Goal: Task Accomplishment & Management: Use online tool/utility

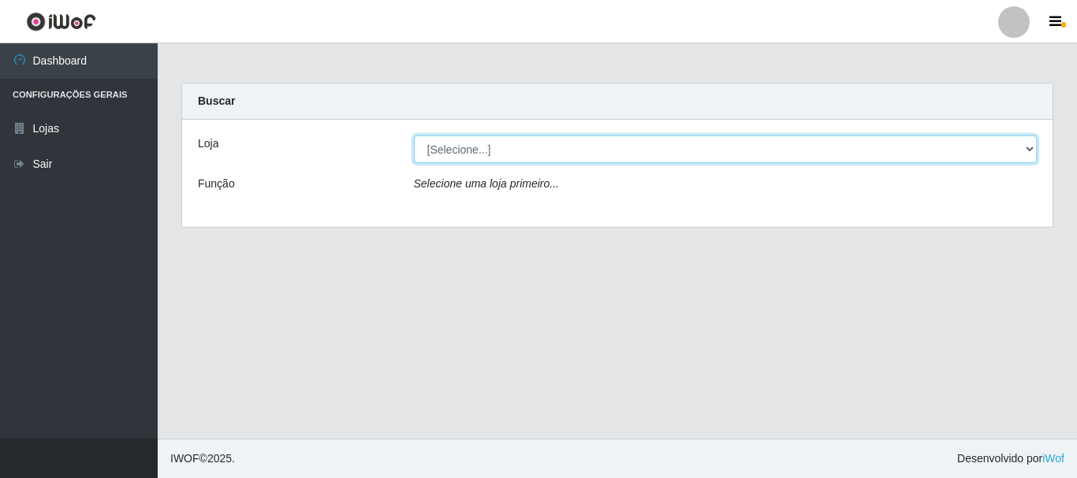
click at [1029, 151] on select "[Selecione...] [GEOGRAPHIC_DATA] [GEOGRAPHIC_DATA]" at bounding box center [726, 150] width 624 height 28
select select "64"
click at [414, 136] on select "[Selecione...] [GEOGRAPHIC_DATA] [GEOGRAPHIC_DATA]" at bounding box center [726, 150] width 624 height 28
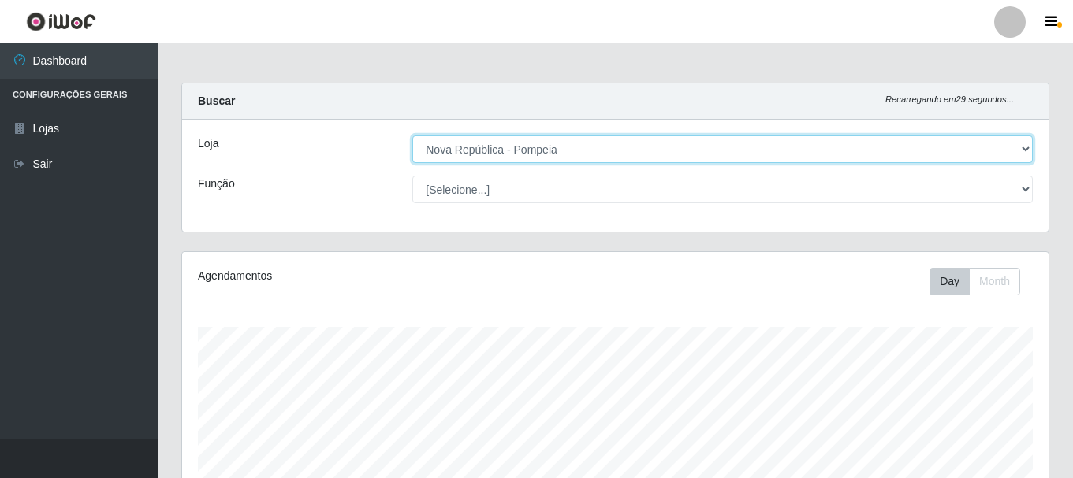
scroll to position [327, 866]
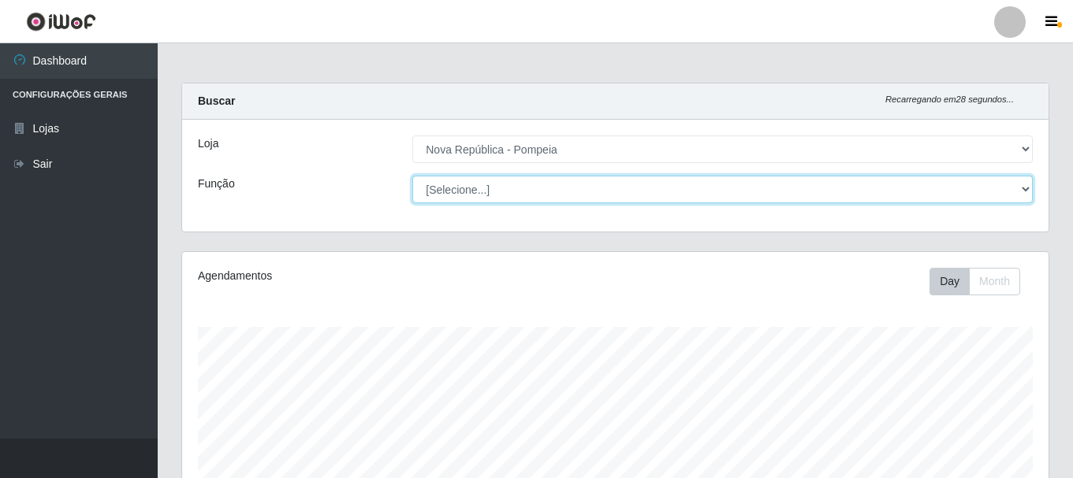
click at [1025, 188] on select "[Selecione...] Balconista Operador de Caixa Recepcionista Repositor" at bounding box center [722, 190] width 620 height 28
select select "22"
click at [412, 176] on select "[Selecione...] Balconista Operador de Caixa Recepcionista Repositor" at bounding box center [722, 190] width 620 height 28
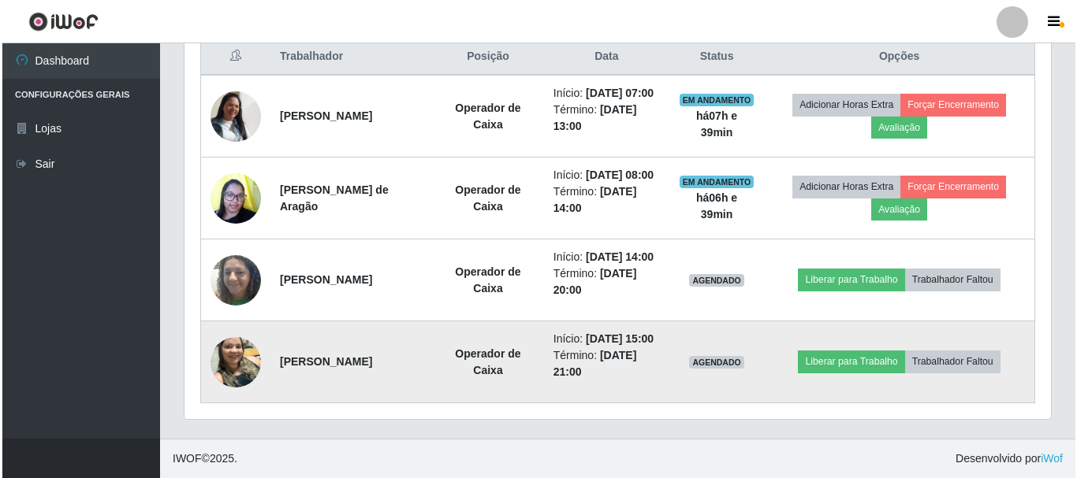
scroll to position [603, 0]
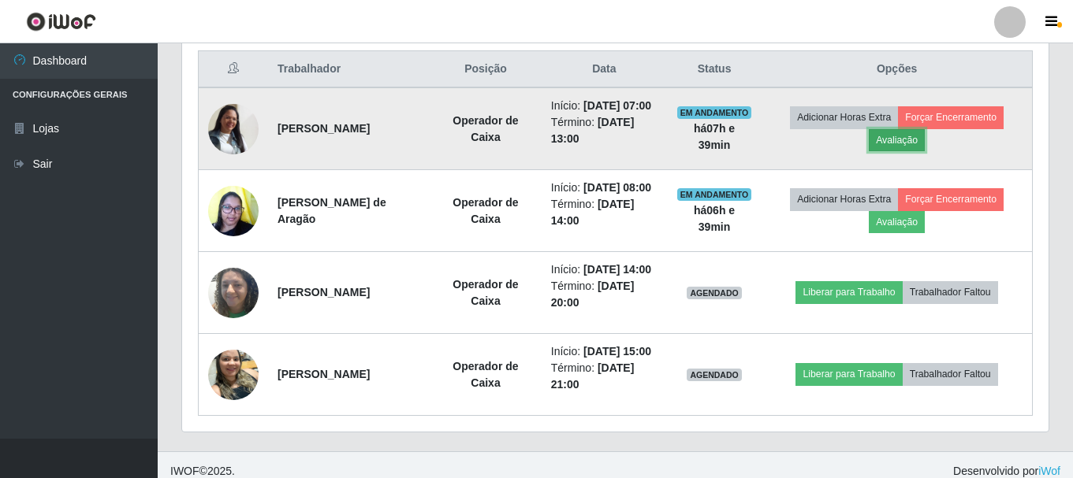
click at [918, 151] on button "Avaliação" at bounding box center [897, 140] width 56 height 22
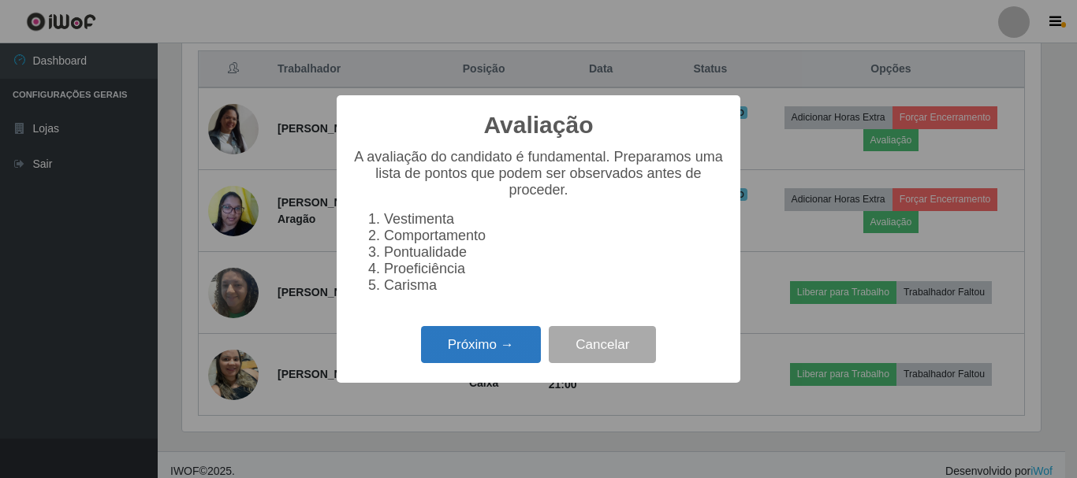
click at [519, 347] on button "Próximo →" at bounding box center [481, 344] width 120 height 37
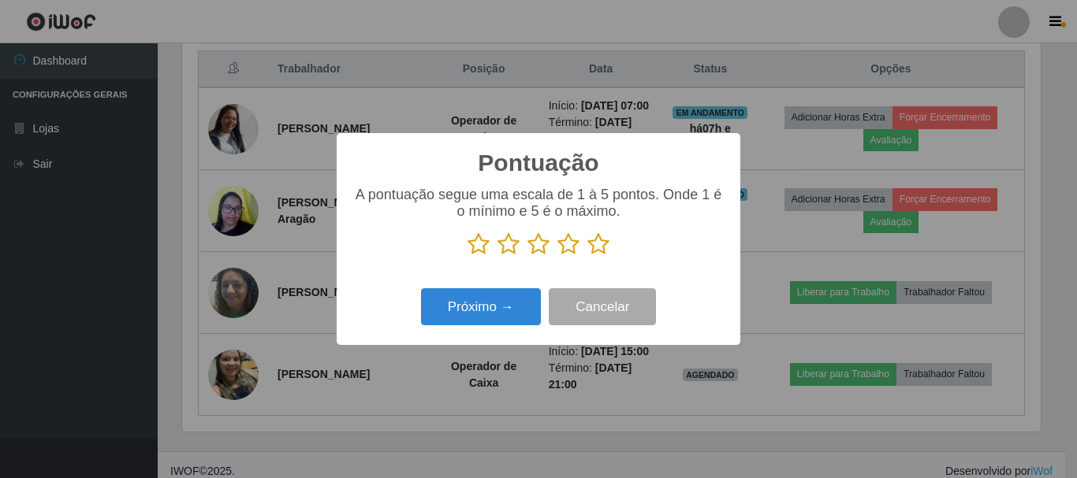
scroll to position [787936, 787404]
click at [598, 252] on icon at bounding box center [598, 245] width 22 height 24
click at [587, 256] on input "radio" at bounding box center [587, 256] width 0 height 0
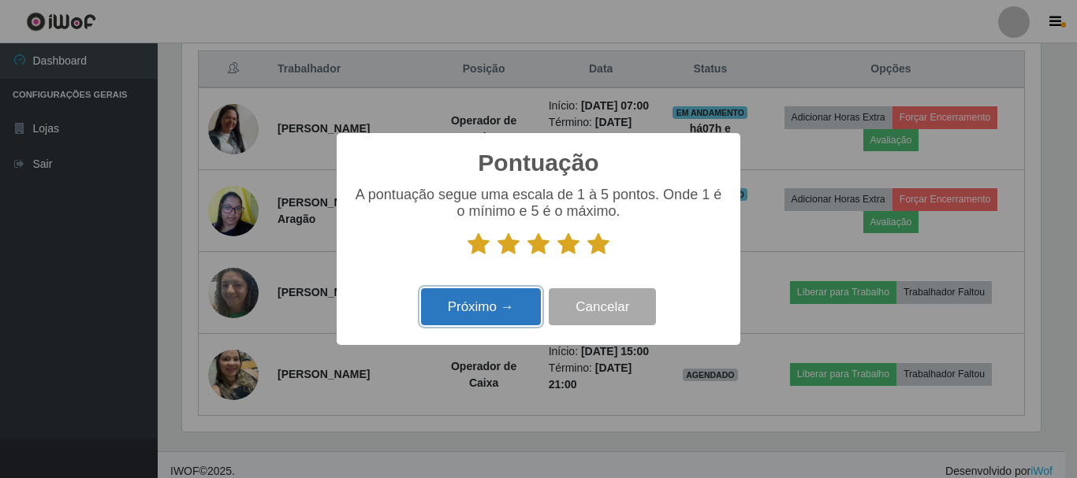
click at [513, 306] on button "Próximo →" at bounding box center [481, 307] width 120 height 37
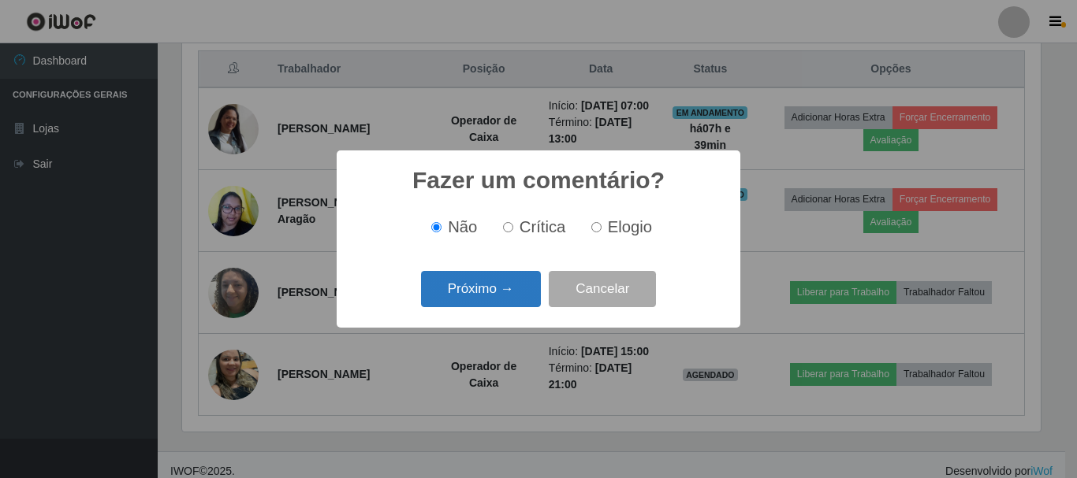
click at [531, 294] on button "Próximo →" at bounding box center [481, 289] width 120 height 37
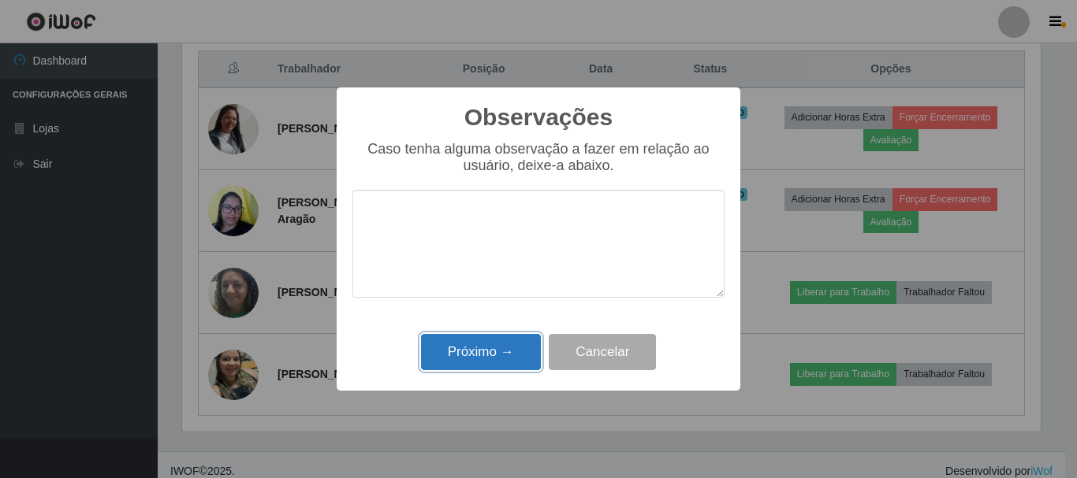
click at [502, 351] on button "Próximo →" at bounding box center [481, 352] width 120 height 37
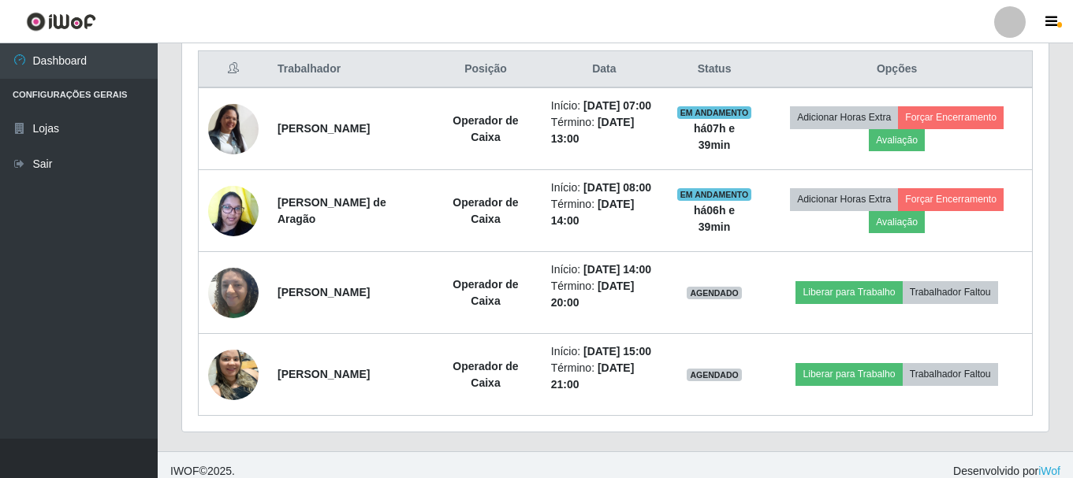
scroll to position [327, 866]
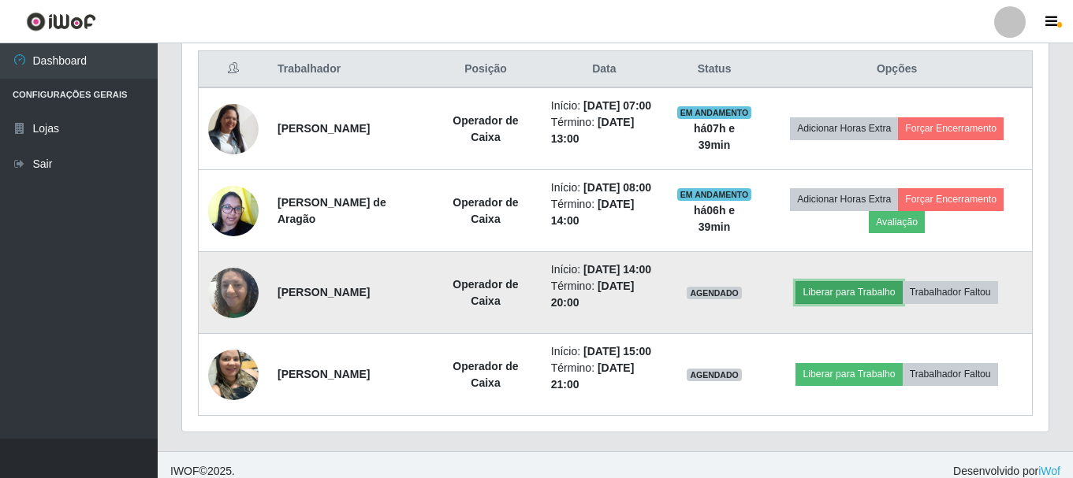
click at [849, 303] on button "Liberar para Trabalho" at bounding box center [848, 292] width 106 height 22
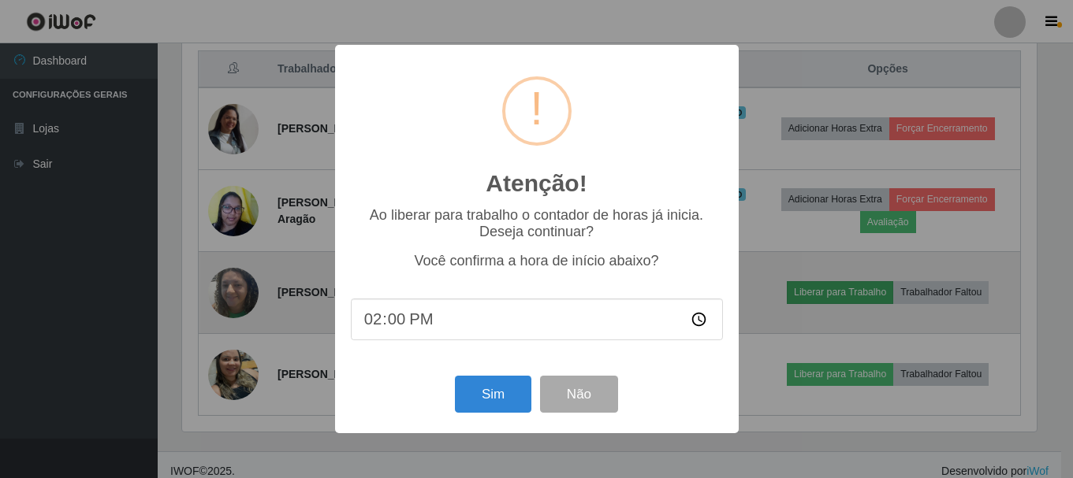
scroll to position [327, 858]
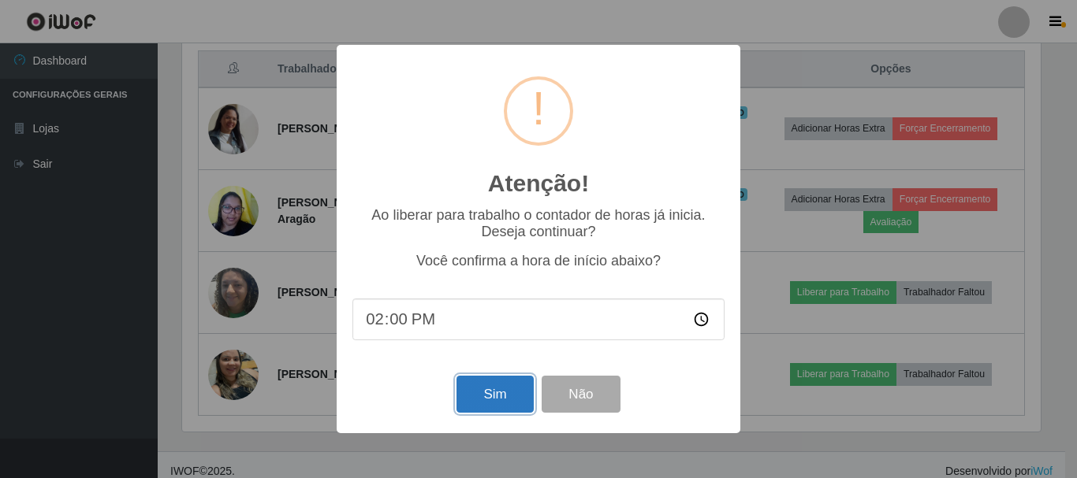
click at [507, 396] on button "Sim" at bounding box center [494, 394] width 76 height 37
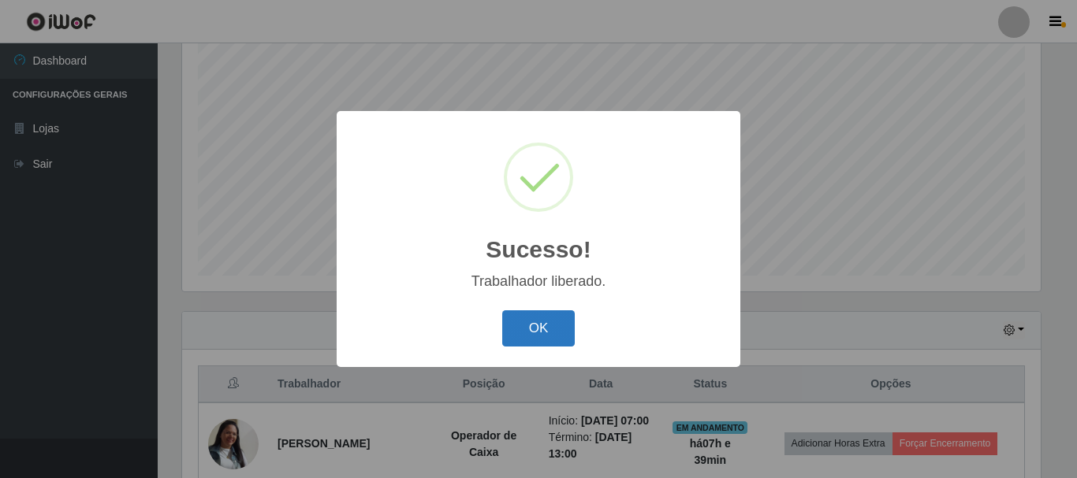
click at [528, 338] on button "OK" at bounding box center [538, 329] width 73 height 37
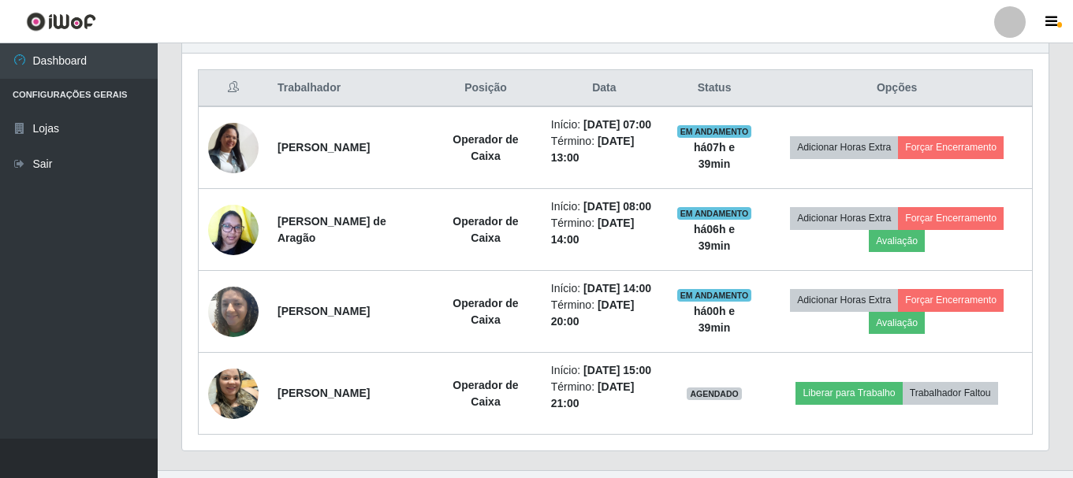
scroll to position [682, 0]
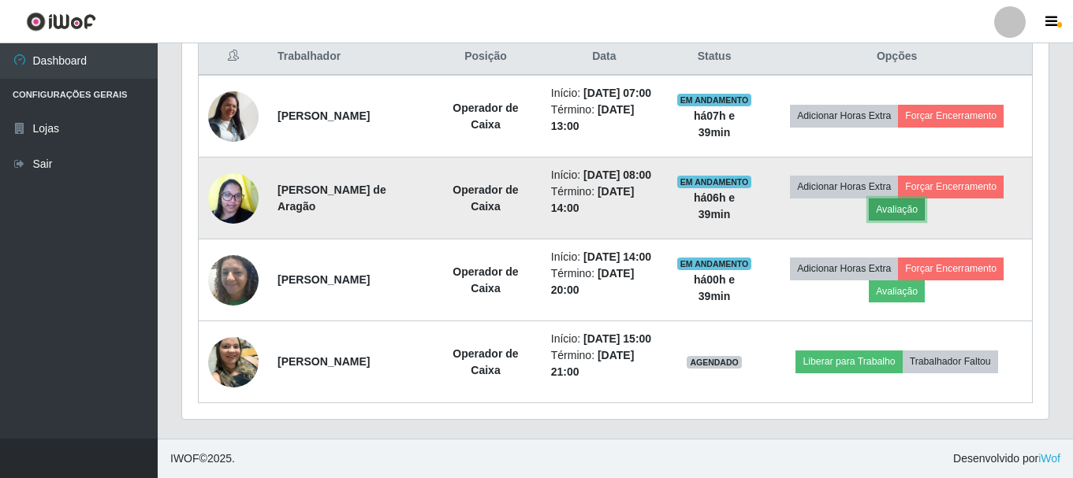
click at [913, 199] on button "Avaliação" at bounding box center [897, 210] width 56 height 22
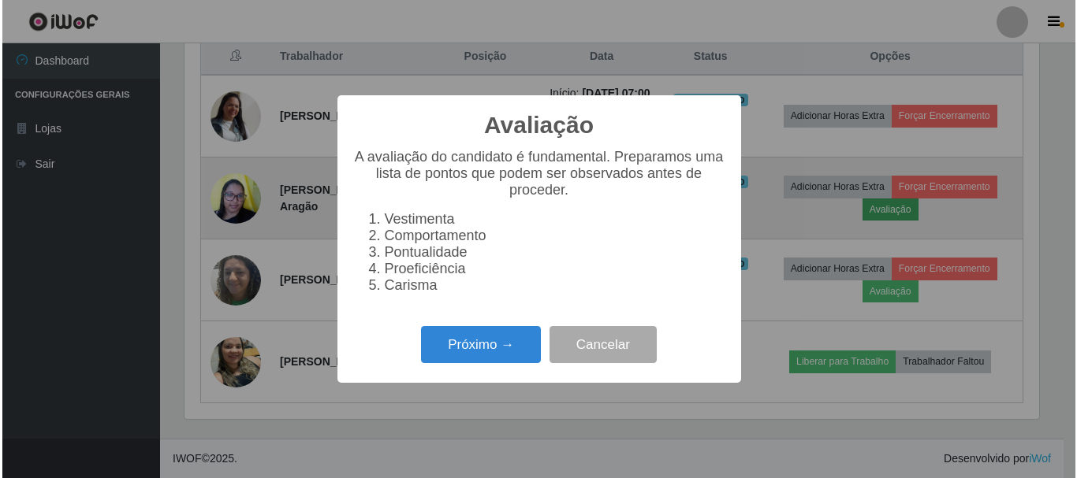
scroll to position [327, 858]
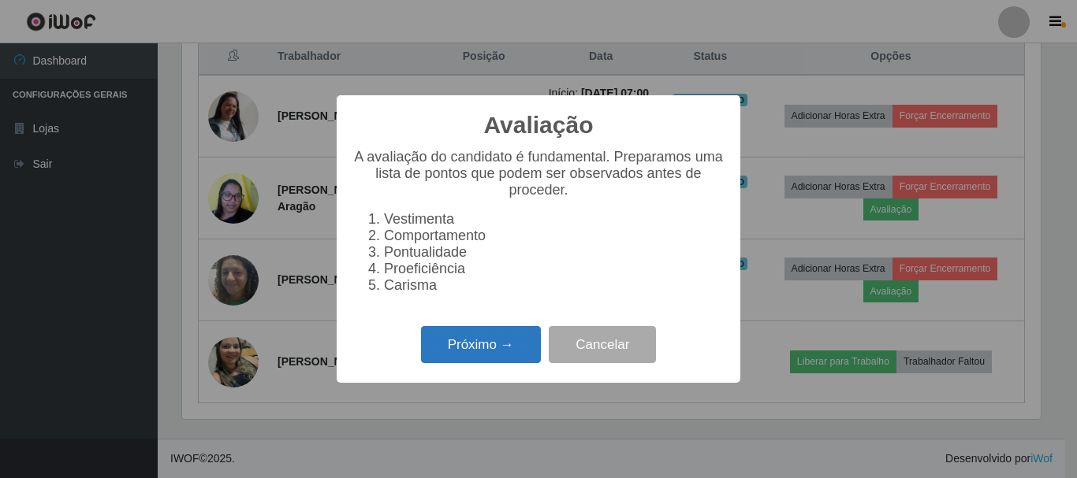
click at [517, 350] on button "Próximo →" at bounding box center [481, 344] width 120 height 37
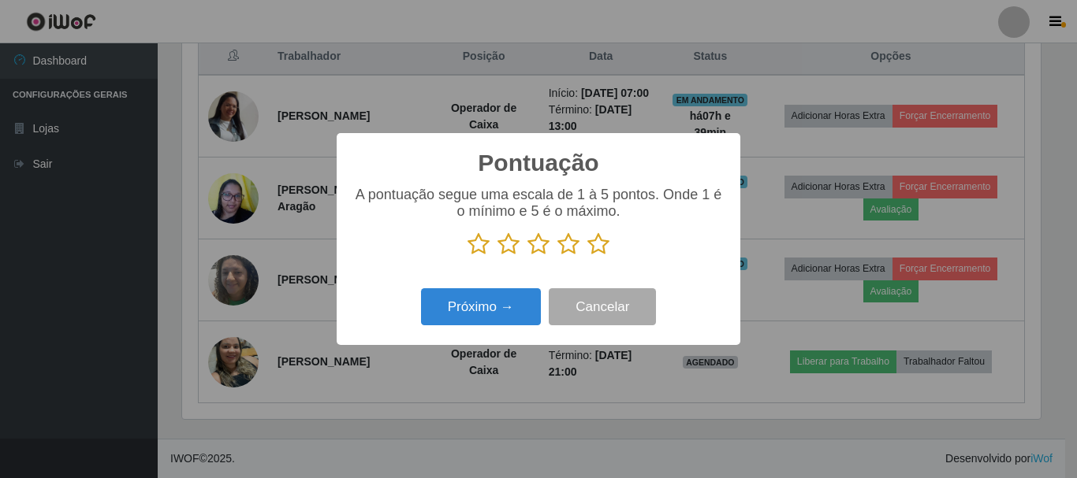
scroll to position [787936, 787404]
click at [599, 249] on icon at bounding box center [598, 245] width 22 height 24
click at [587, 256] on input "radio" at bounding box center [587, 256] width 0 height 0
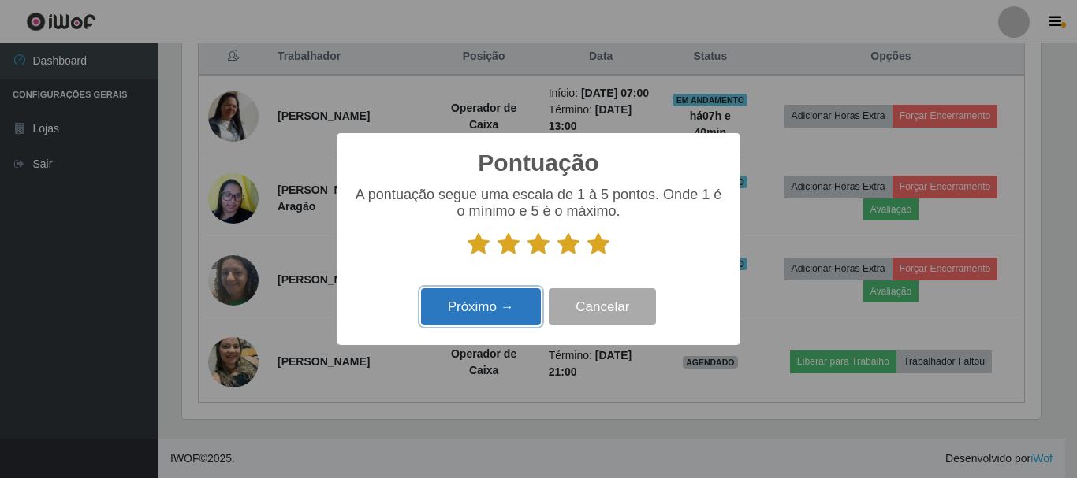
click at [511, 310] on button "Próximo →" at bounding box center [481, 307] width 120 height 37
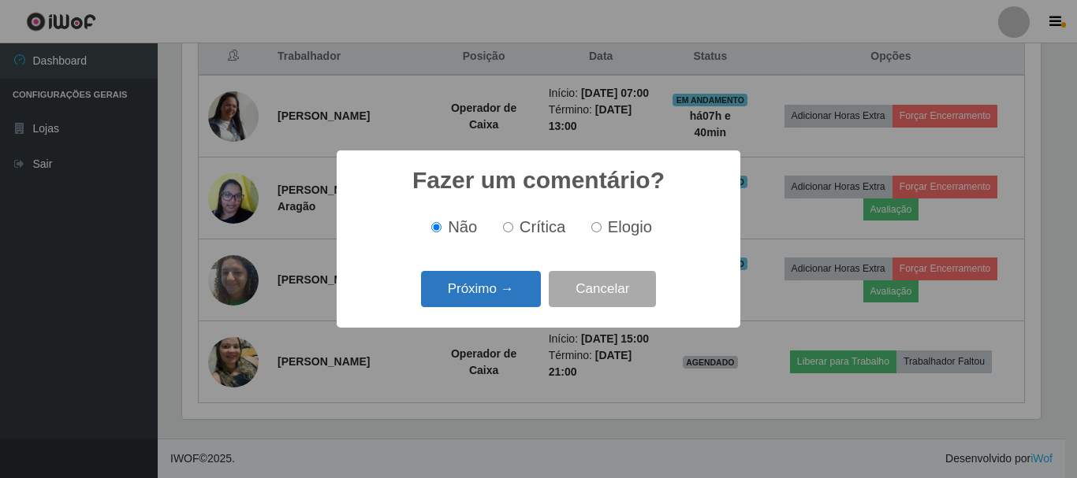
click at [518, 296] on button "Próximo →" at bounding box center [481, 289] width 120 height 37
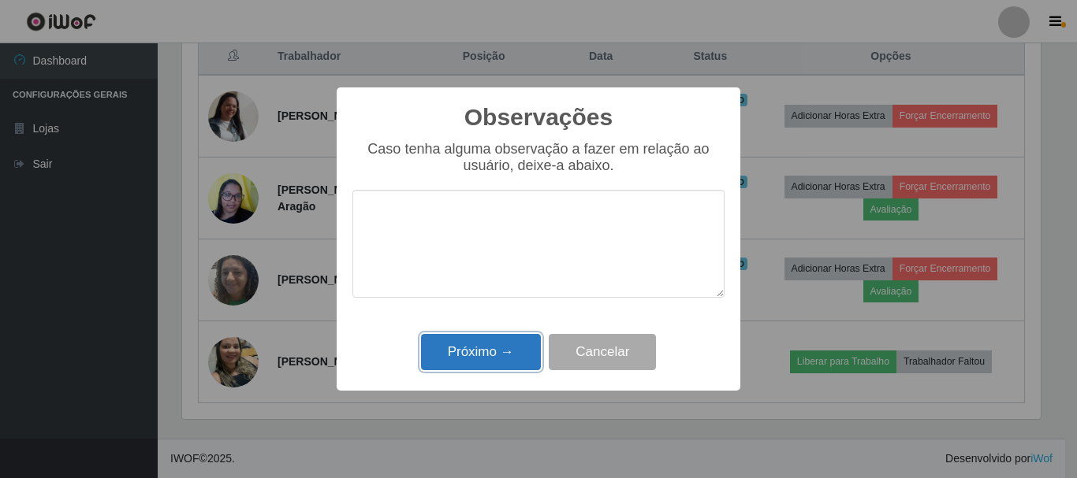
click at [489, 351] on button "Próximo →" at bounding box center [481, 352] width 120 height 37
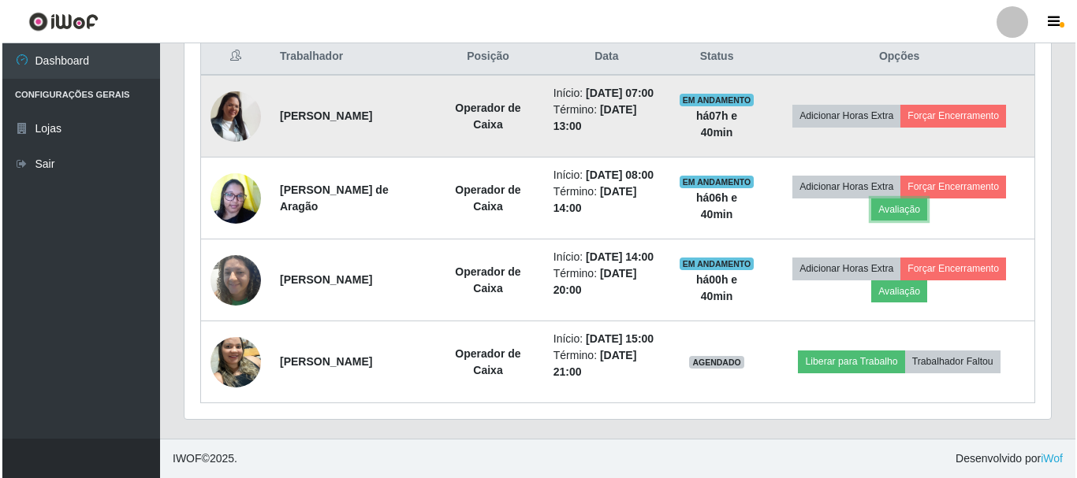
scroll to position [682, 0]
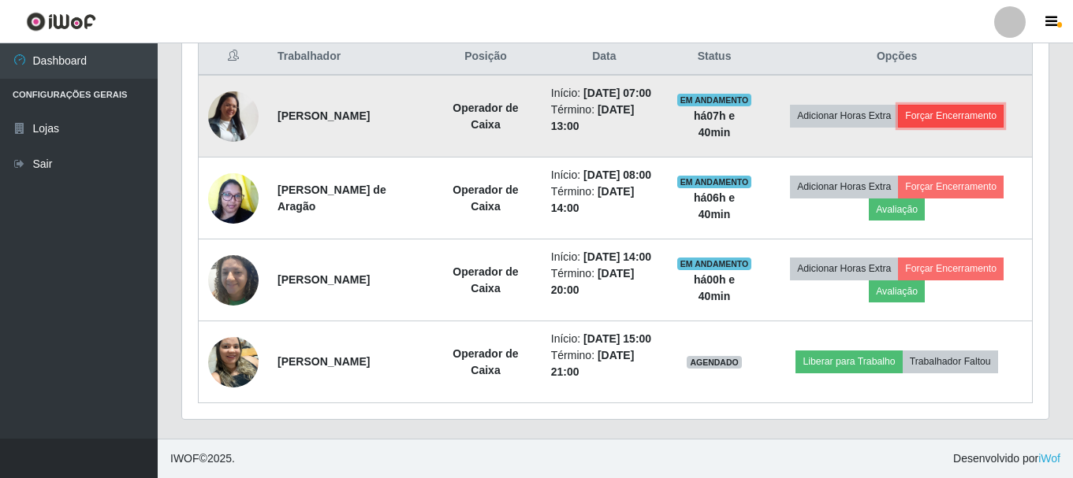
click at [927, 105] on button "Forçar Encerramento" at bounding box center [951, 116] width 106 height 22
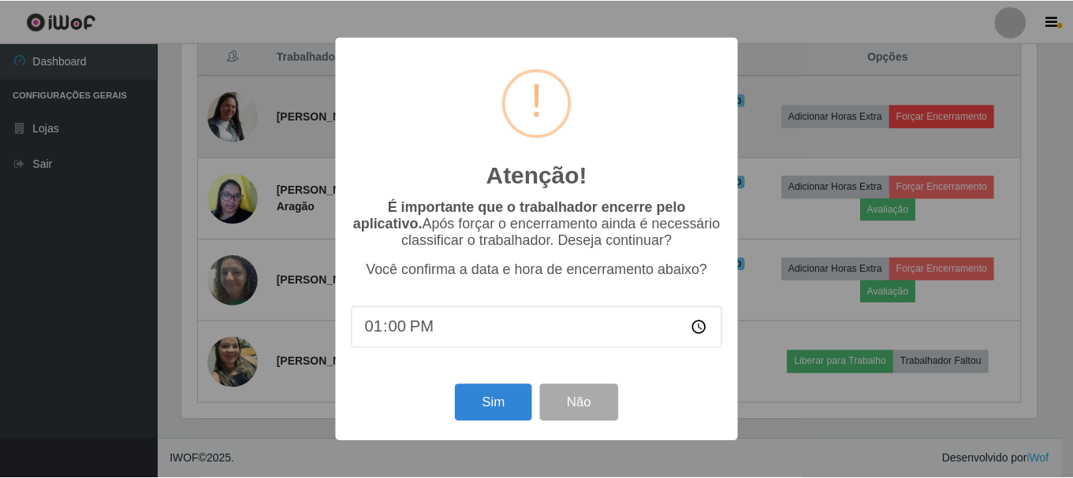
scroll to position [327, 858]
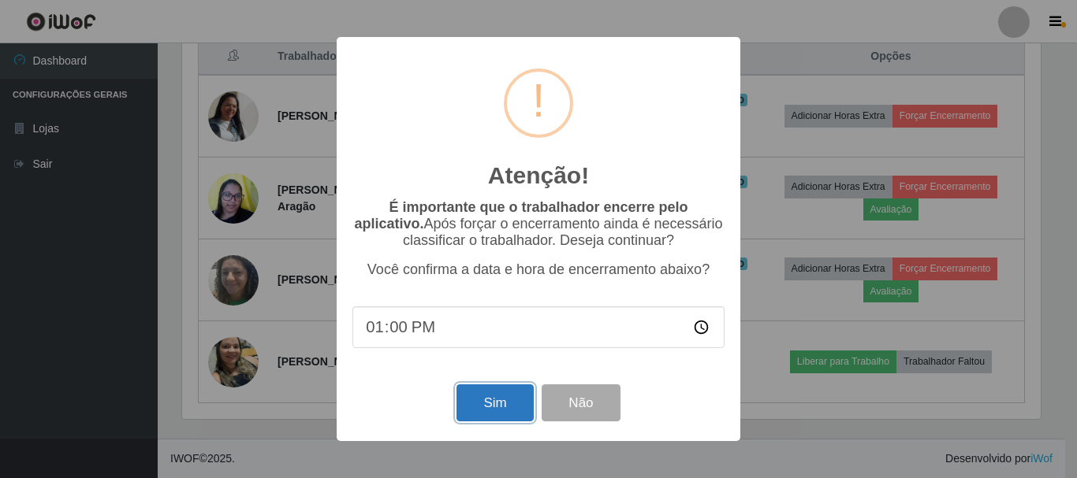
click at [509, 412] on button "Sim" at bounding box center [494, 403] width 76 height 37
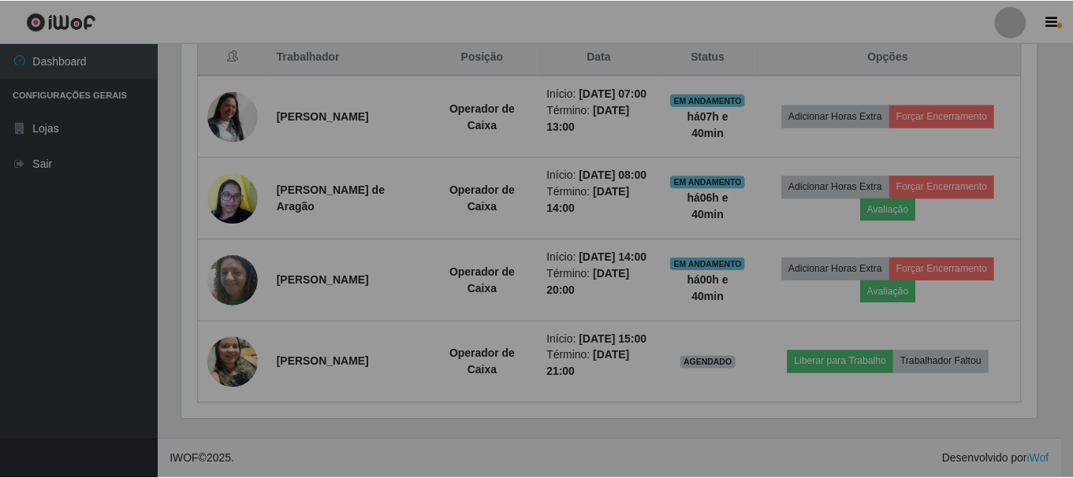
scroll to position [0, 0]
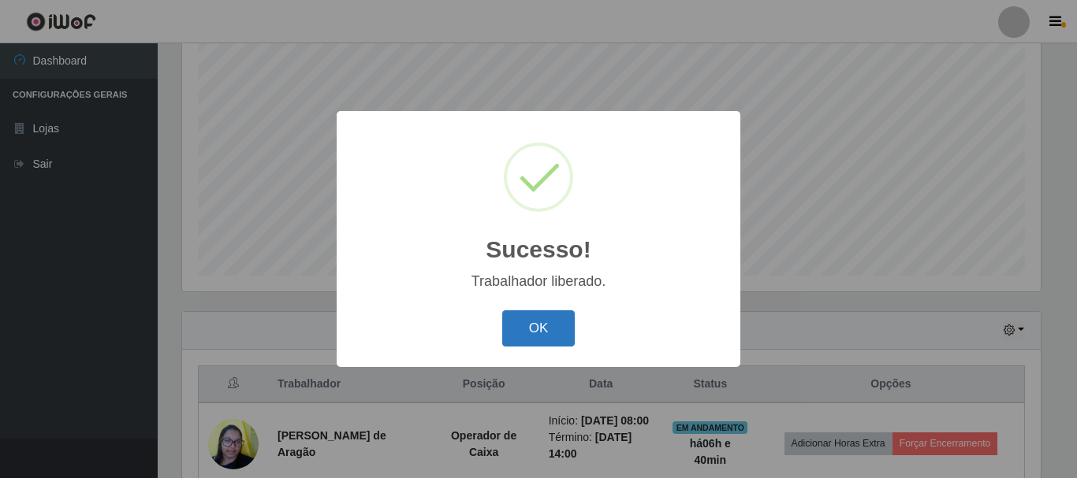
click at [546, 334] on button "OK" at bounding box center [538, 329] width 73 height 37
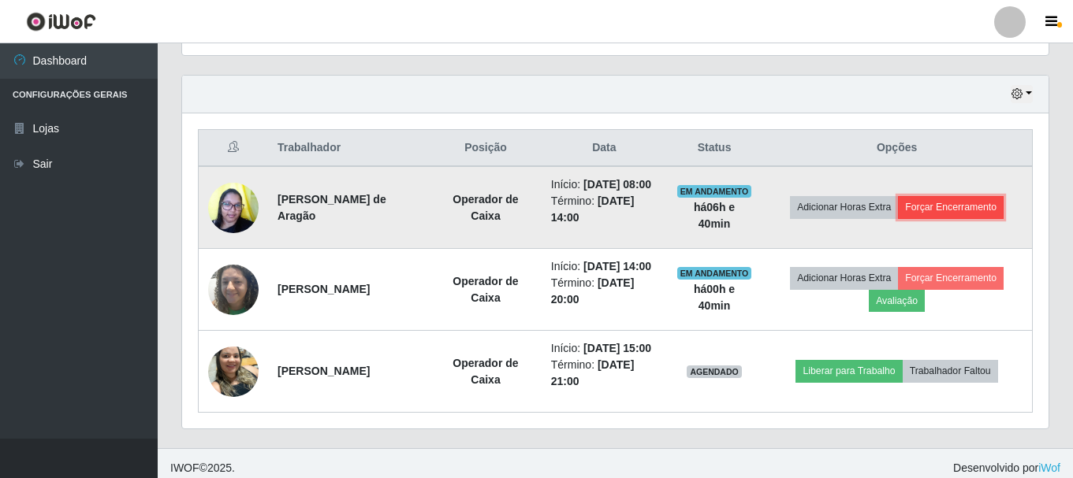
click at [951, 217] on button "Forçar Encerramento" at bounding box center [951, 207] width 106 height 22
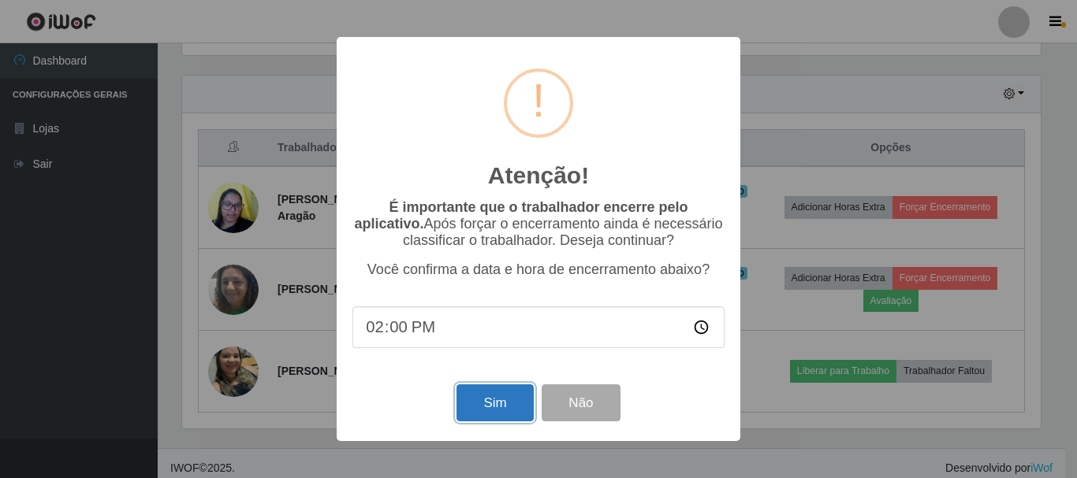
click at [515, 414] on button "Sim" at bounding box center [494, 403] width 76 height 37
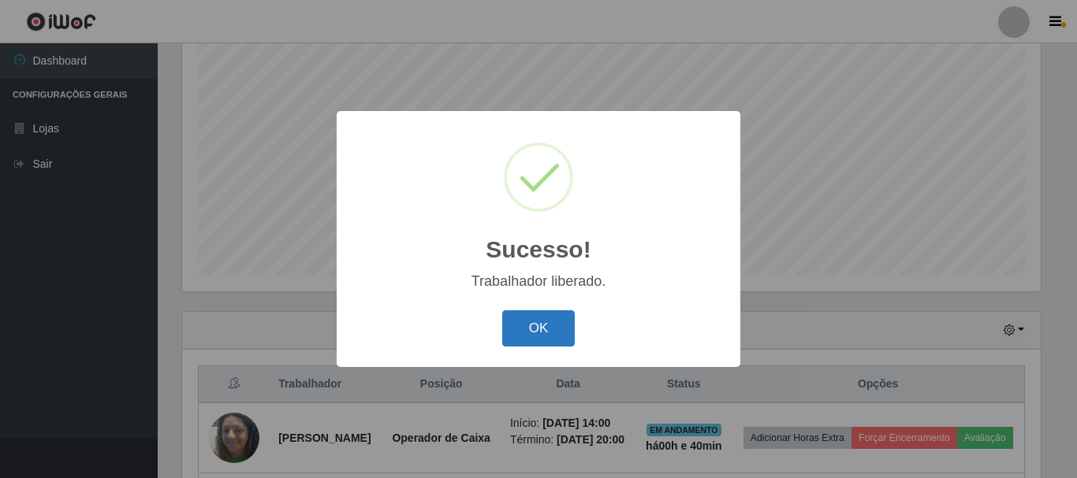
click at [529, 329] on button "OK" at bounding box center [538, 329] width 73 height 37
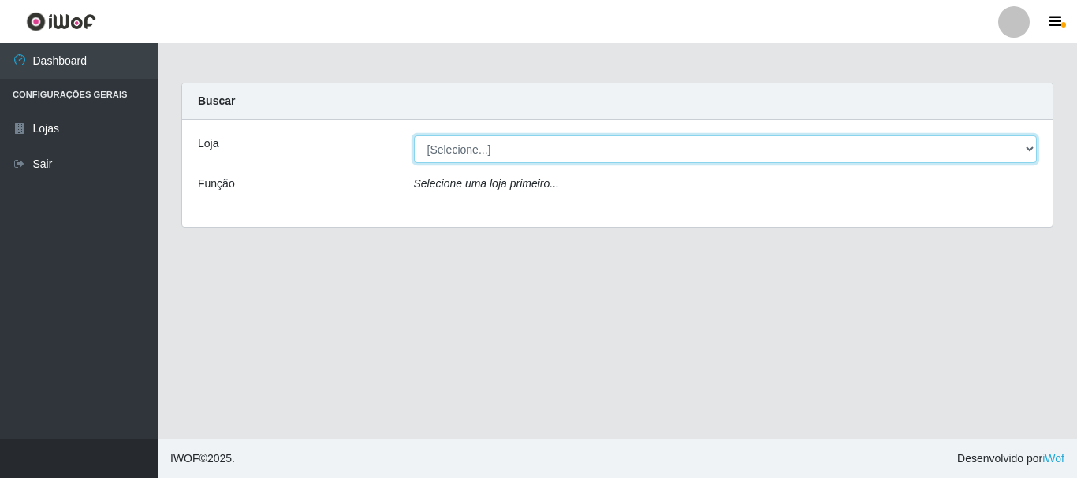
click at [551, 151] on select "[Selecione...] [GEOGRAPHIC_DATA] [GEOGRAPHIC_DATA]" at bounding box center [726, 150] width 624 height 28
select select "64"
click at [414, 136] on select "[Selecione...] [GEOGRAPHIC_DATA] [GEOGRAPHIC_DATA]" at bounding box center [726, 150] width 624 height 28
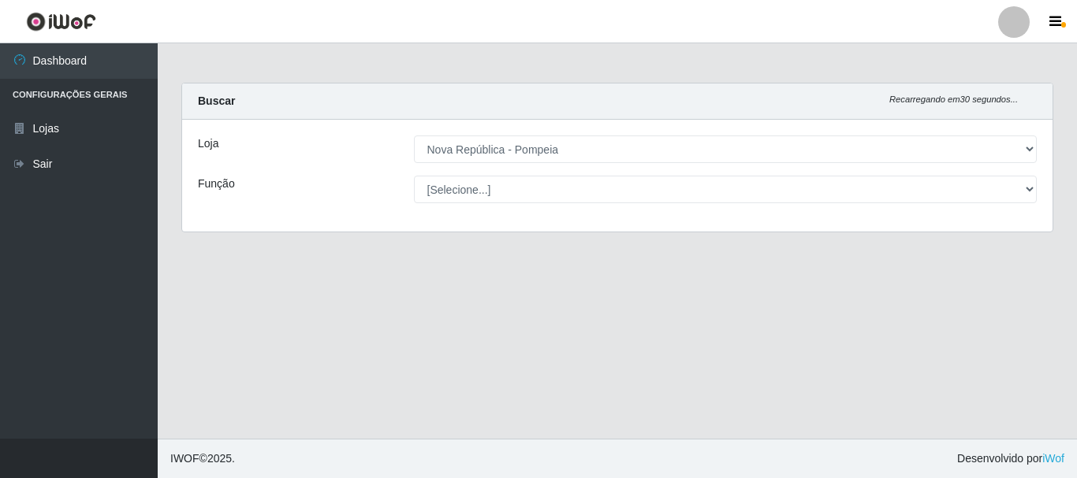
click at [542, 189] on select "[Selecione...] Balconista Operador de Caixa Recepcionista Repositor" at bounding box center [726, 190] width 624 height 28
select select "22"
click at [414, 176] on select "[Selecione...] Balconista Operador de Caixa Recepcionista Repositor" at bounding box center [726, 190] width 624 height 28
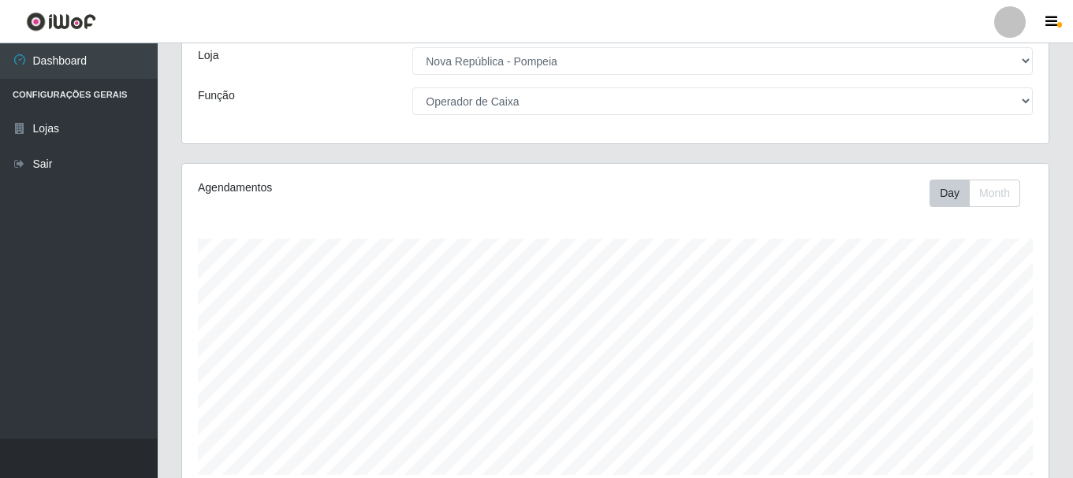
scroll to position [452, 0]
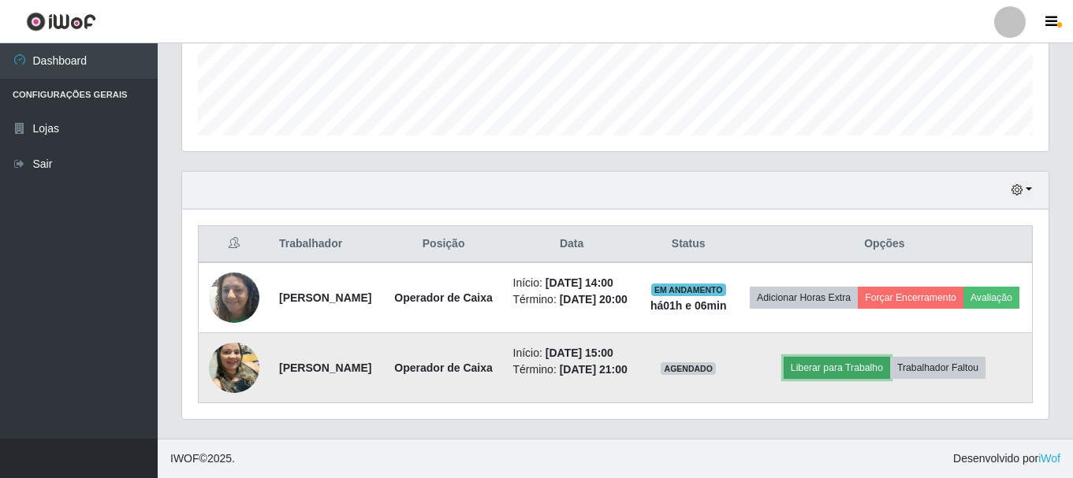
click at [808, 357] on button "Liberar para Trabalho" at bounding box center [837, 368] width 106 height 22
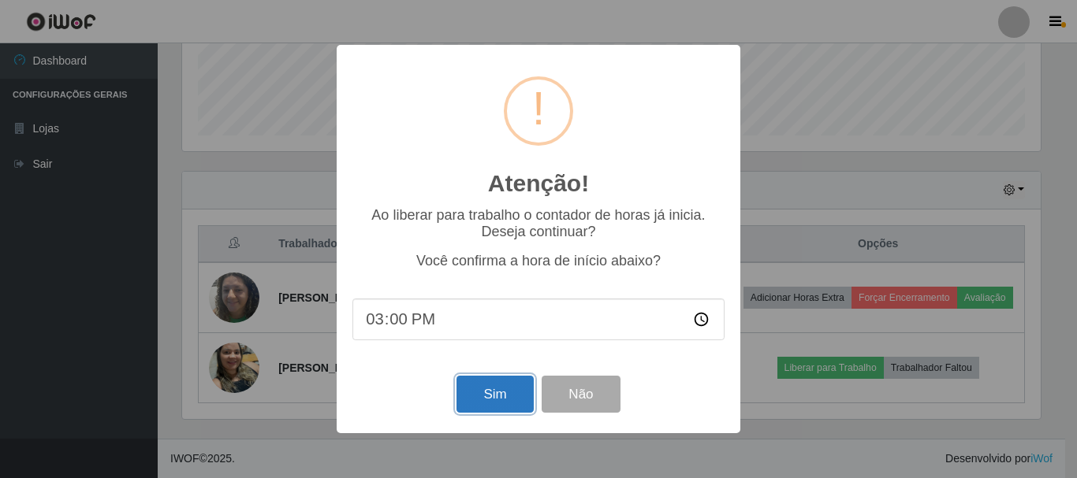
click at [472, 398] on button "Sim" at bounding box center [494, 394] width 76 height 37
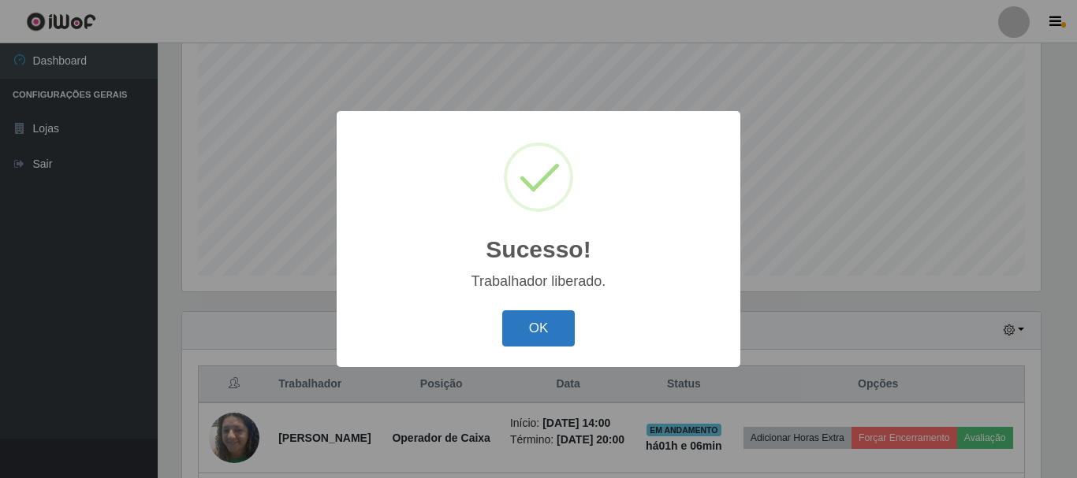
click at [540, 333] on button "OK" at bounding box center [538, 329] width 73 height 37
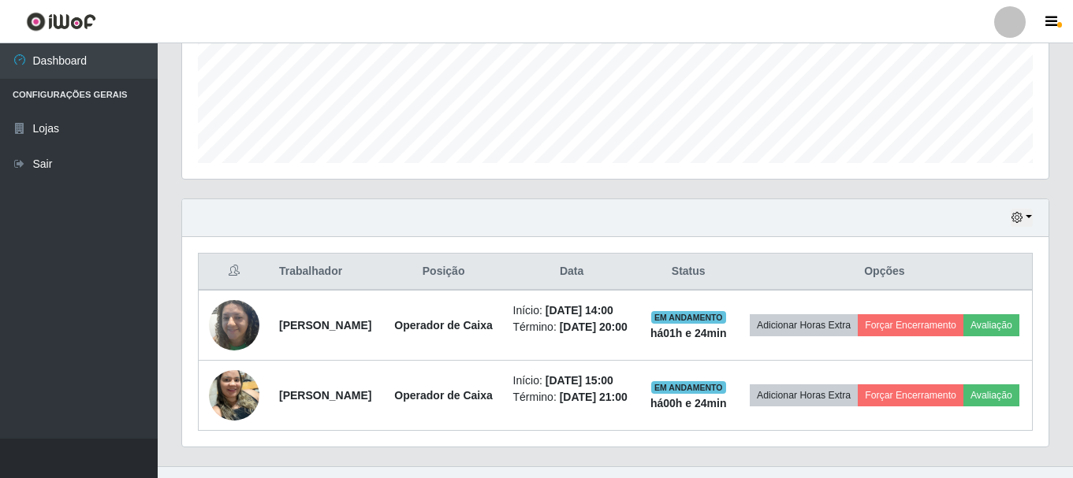
scroll to position [373, 0]
